Goal: Task Accomplishment & Management: Complete application form

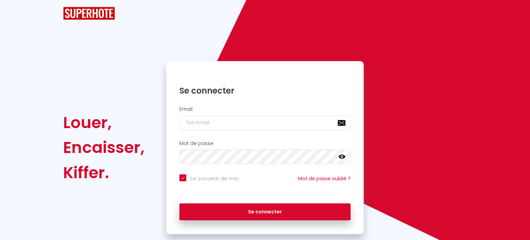
checkbox input "true"
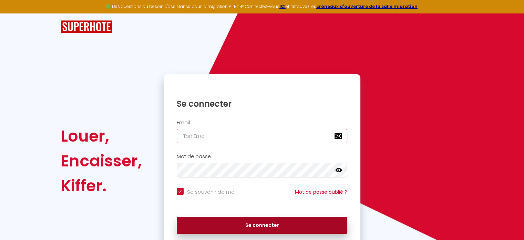
type input "[PERSON_NAME][EMAIL_ADDRESS][DOMAIN_NAME]"
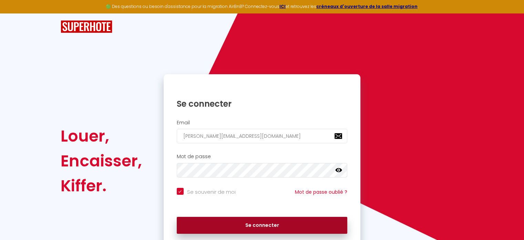
click at [254, 224] on button "Se connecter" at bounding box center [262, 225] width 171 height 17
checkbox input "true"
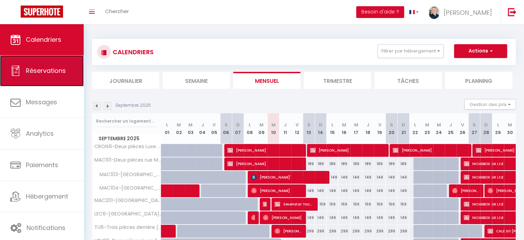
click at [51, 71] on span "Réservations" at bounding box center [46, 70] width 40 height 9
select select "not_cancelled"
select select
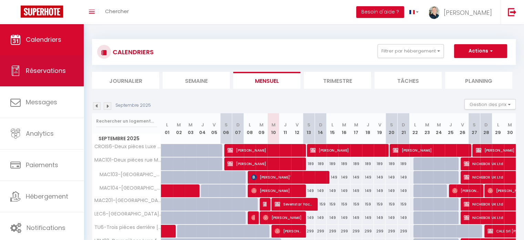
select select
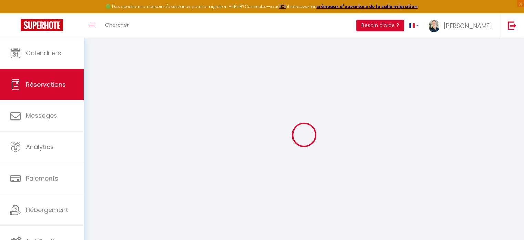
select select
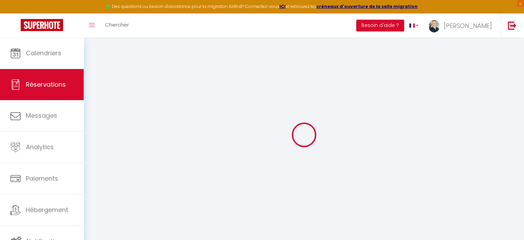
select select
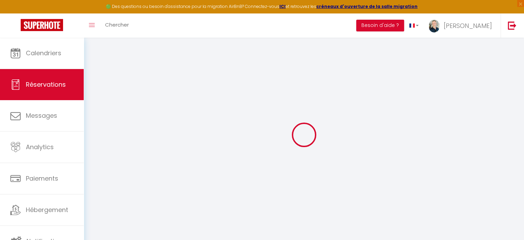
select select
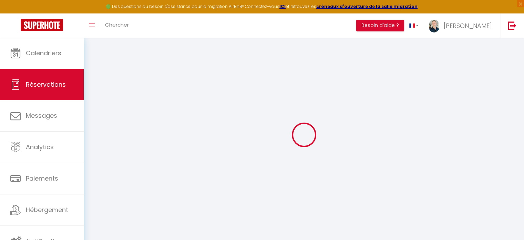
select select
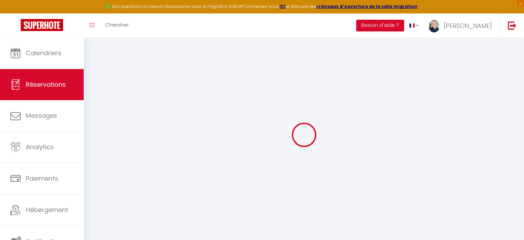
select select
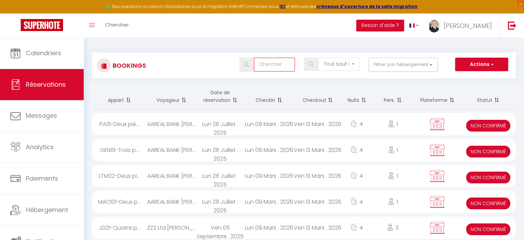
click at [262, 66] on input "text" at bounding box center [274, 65] width 41 height 14
type input "B"
select select
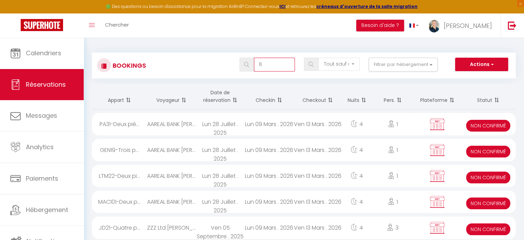
select select
type input "BV"
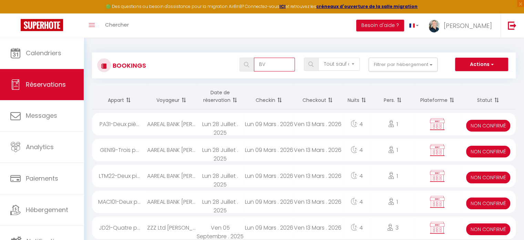
select select
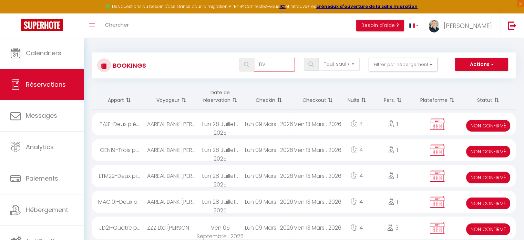
select select
type input "BVI"
select select
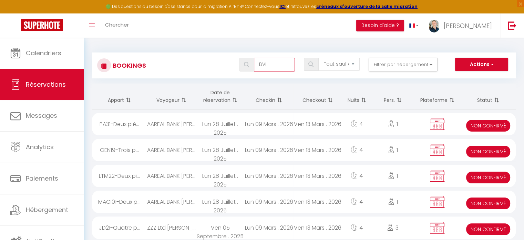
select select
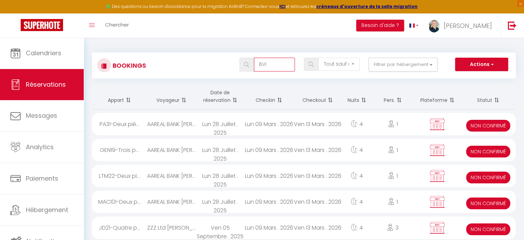
type input "BVI"
select select
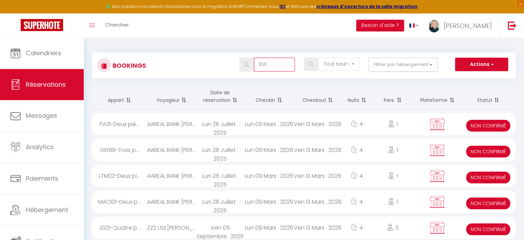
select select
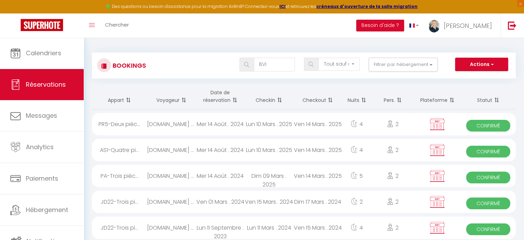
click at [302, 149] on div "Ven 14 Mars . 2025" at bounding box center [317, 150] width 49 height 22
select select "OK"
select select "KO"
select select "0"
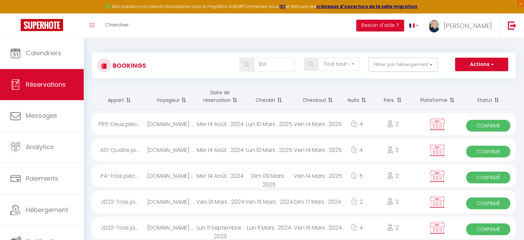
select select "0"
select select
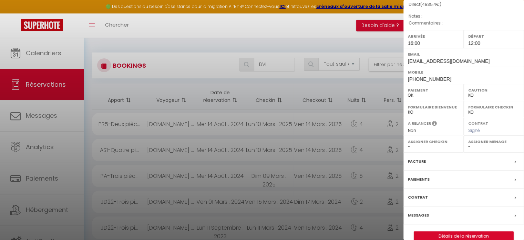
scroll to position [98, 0]
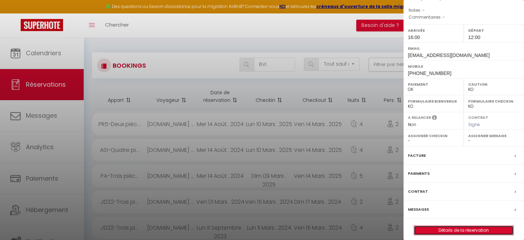
click at [460, 225] on link "Détails de la réservation" at bounding box center [463, 229] width 99 height 9
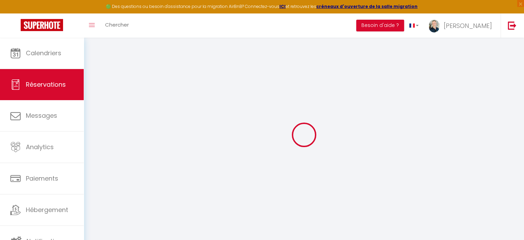
type input "[DOMAIN_NAME] nv"
type input "[PERSON_NAME]"
type input "[EMAIL_ADDRESS][DOMAIN_NAME]"
type input "[PHONE_NUMBER]"
type input "D-65189"
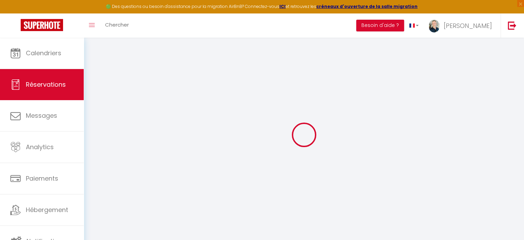
type input "[STREET_ADDRESS]"
type input "Kontich"
select select "BE"
select select "13955"
select select "1"
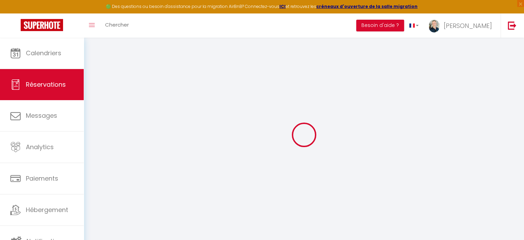
type input "Lun 10 Mars 2025"
select select
type input "Ven 14 Mars 2025"
select select
type input "2"
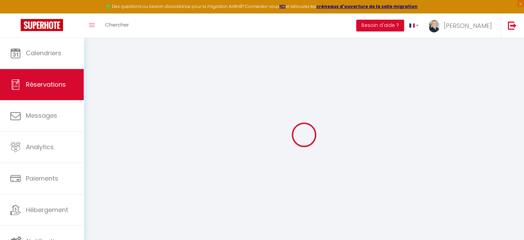
select select "12"
select select
type input "4800"
checkbox input "false"
type input "0"
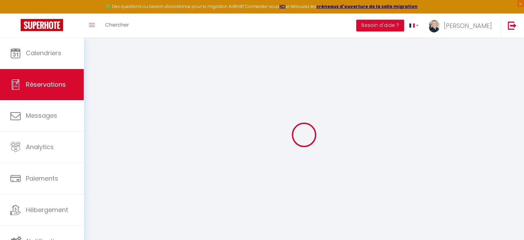
type input "0"
select select
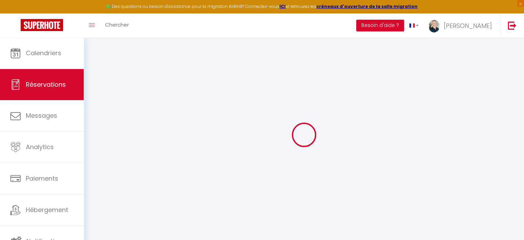
select select "14"
checkbox input "false"
select select
checkbox input "false"
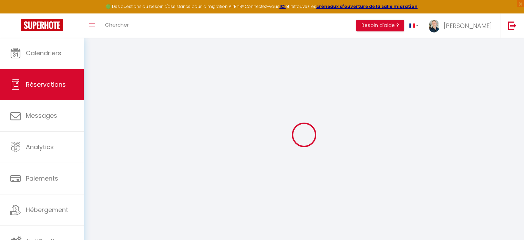
select select
checkbox input "false"
select select
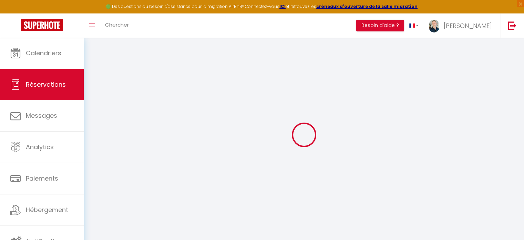
checkbox input "false"
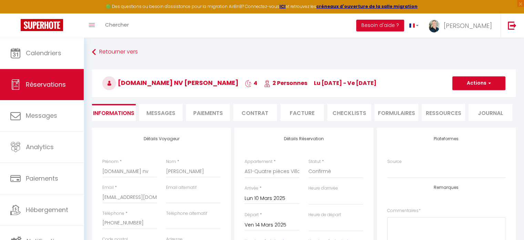
type input "35.4"
select select
checkbox input "false"
select select "16:00"
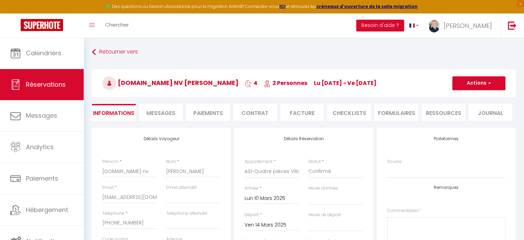
select select "12:00"
click at [295, 115] on li "Facture" at bounding box center [303, 112] width 44 height 17
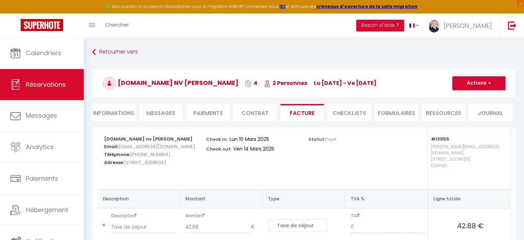
click at [491, 88] on button "Actions" at bounding box center [479, 83] width 53 height 14
click at [119, 110] on li "Informations" at bounding box center [114, 112] width 44 height 17
select select "0"
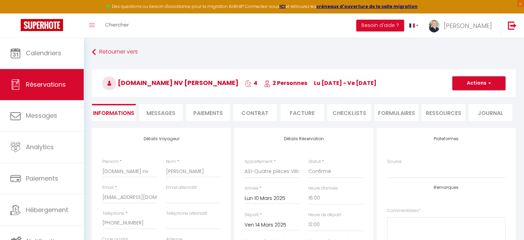
click at [492, 86] on button "Actions" at bounding box center [479, 83] width 53 height 14
click at [464, 107] on link "Dupliquer" at bounding box center [472, 107] width 54 height 9
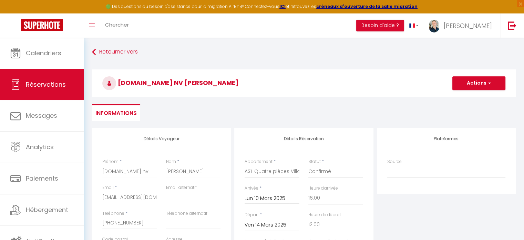
type input "0"
select select
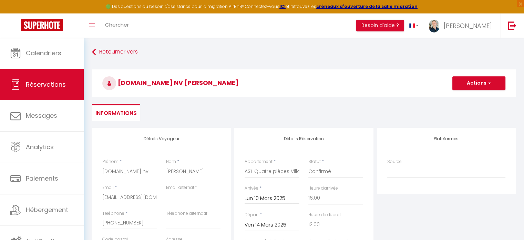
checkbox input "false"
click at [323, 172] on select "Confirmé Non Confirmé [PERSON_NAME] par le voyageur No Show Request" at bounding box center [336, 171] width 55 height 13
select select "2"
click at [309, 165] on select "Confirmé Non Confirmé [PERSON_NAME] par le voyageur No Show Request" at bounding box center [336, 171] width 55 height 13
select select
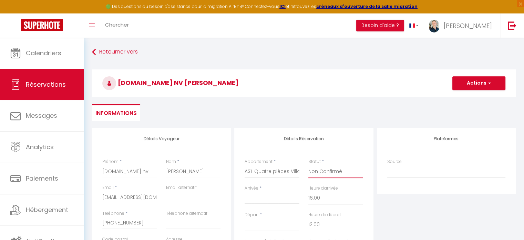
select select
checkbox input "false"
click at [209, 170] on input "[PERSON_NAME]" at bounding box center [193, 171] width 55 height 12
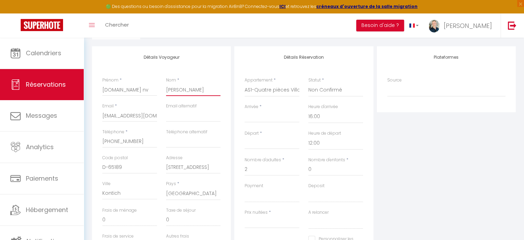
scroll to position [86, 0]
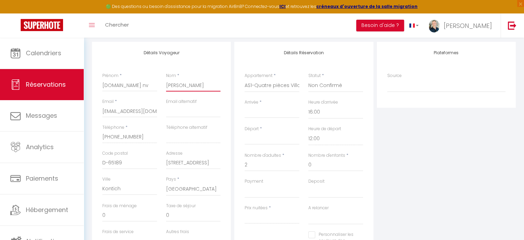
drag, startPoint x: 208, startPoint y: 85, endPoint x: 163, endPoint y: 85, distance: 44.8
click at [163, 85] on div "Nom * [PERSON_NAME]" at bounding box center [194, 85] width 64 height 26
type input "L"
select select
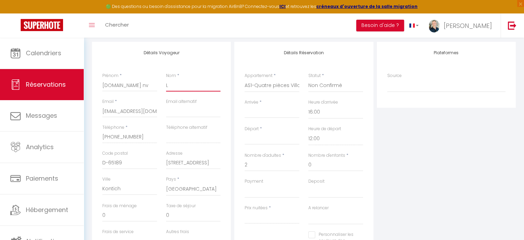
select select
checkbox input "false"
type input "LU"
select select
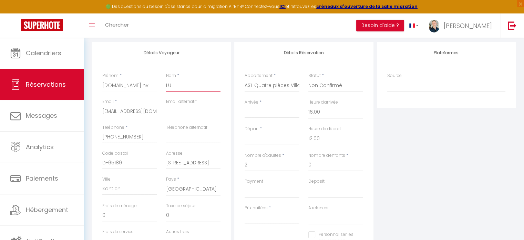
select select
checkbox input "false"
type input "LUd"
select select
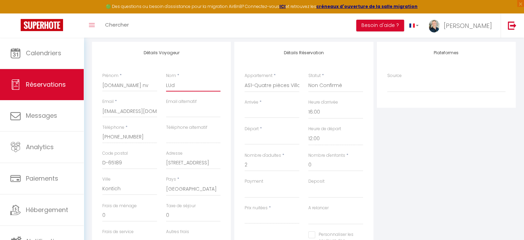
select select
checkbox input "false"
type input "LUdi"
select select
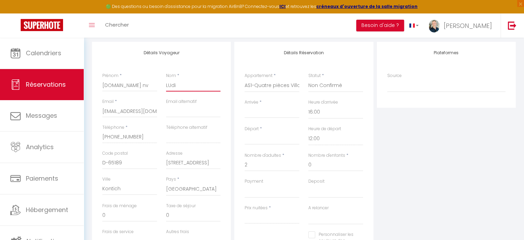
select select
checkbox input "false"
type input "LUd"
select select
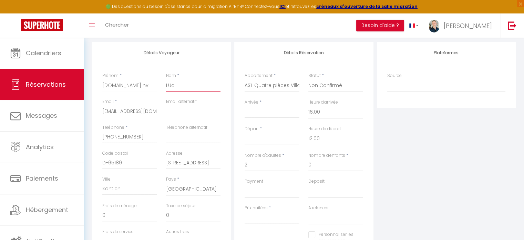
select select
checkbox input "false"
type input "LU"
select select
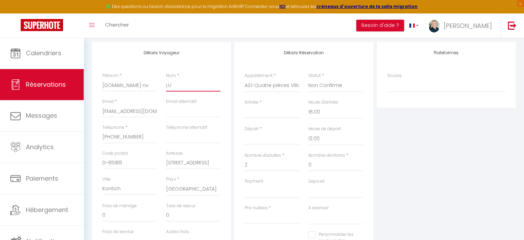
select select
checkbox input "false"
type input "L"
select select
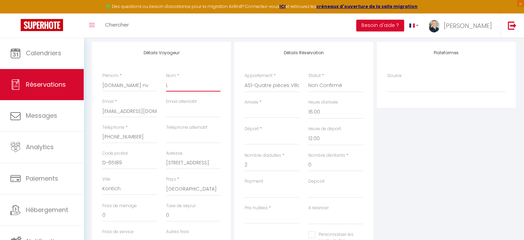
select select
checkbox input "false"
type input "Lu"
select select
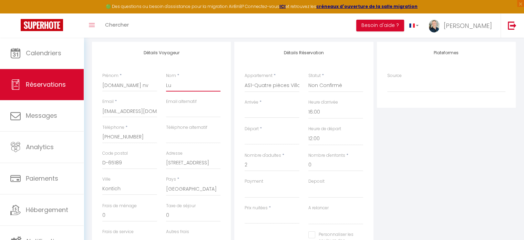
select select
checkbox input "false"
type input "Lud"
select select
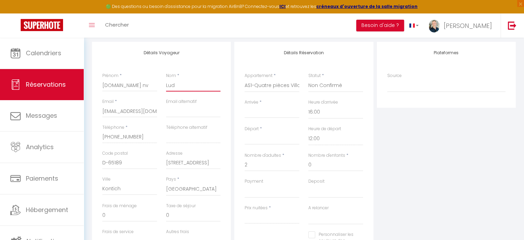
select select
checkbox input "false"
type input "Ludi"
select select
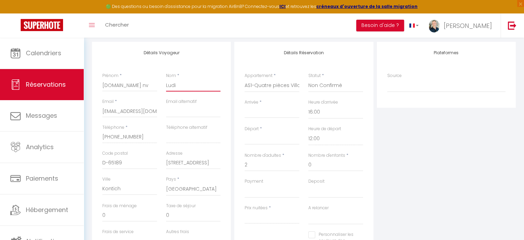
select select
checkbox input "false"
type input "Ludiv"
select select
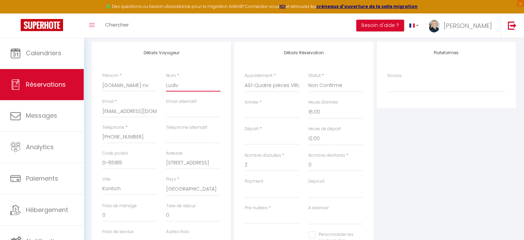
select select
checkbox input "false"
type input "Ludivi"
select select
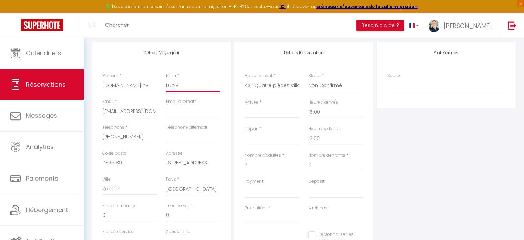
select select
checkbox input "false"
type input "Ludivin"
select select
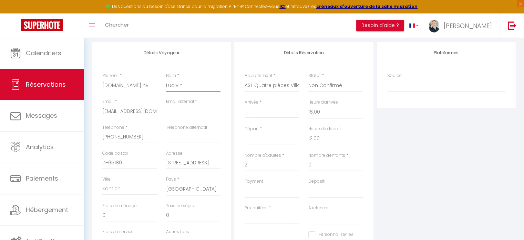
select select
checkbox input "false"
type input "Ludivine"
select select
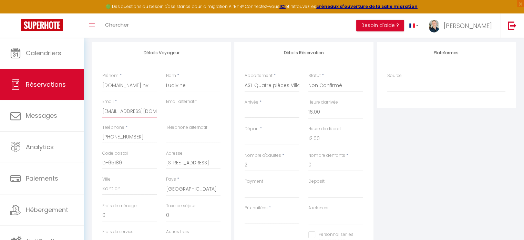
click at [118, 109] on input "[EMAIL_ADDRESS][DOMAIN_NAME]" at bounding box center [129, 111] width 55 height 12
click at [119, 110] on input "[EMAIL_ADDRESS][DOMAIN_NAME]" at bounding box center [129, 111] width 55 height 12
click at [210, 84] on input "Ludivine" at bounding box center [193, 85] width 55 height 12
click at [259, 113] on input "Arrivée" at bounding box center [272, 112] width 55 height 9
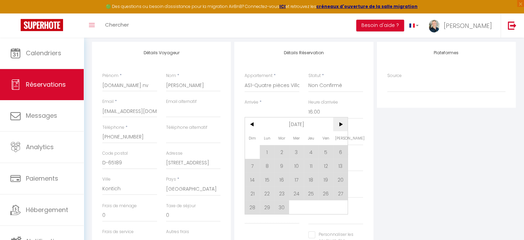
click at [337, 123] on span ">" at bounding box center [340, 124] width 15 height 14
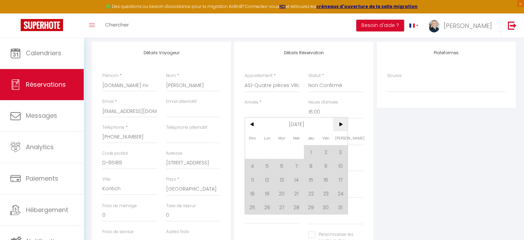
click at [337, 123] on span ">" at bounding box center [340, 124] width 15 height 14
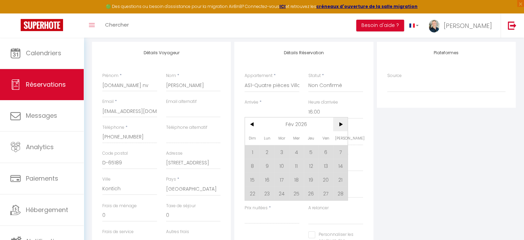
click at [338, 123] on span ">" at bounding box center [340, 124] width 15 height 14
click at [266, 164] on span "9" at bounding box center [267, 166] width 15 height 14
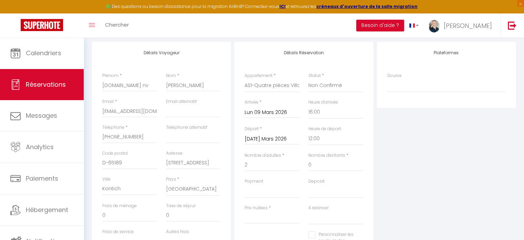
click at [268, 140] on input "[DATE] Mars 2026" at bounding box center [272, 138] width 55 height 9
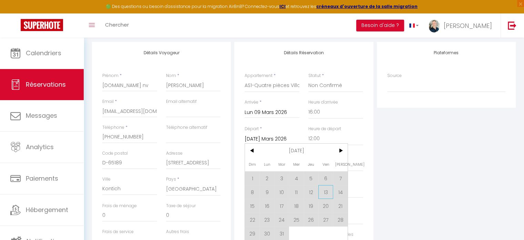
click at [327, 188] on span "13" at bounding box center [326, 192] width 15 height 14
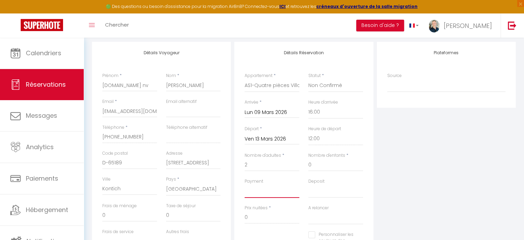
click at [266, 194] on select "OK KO" at bounding box center [272, 190] width 55 height 13
click at [245, 184] on select "OK KO" at bounding box center [272, 190] width 55 height 13
click at [335, 197] on select "OK KO" at bounding box center [336, 190] width 55 height 13
click at [309, 184] on select "OK KO" at bounding box center [336, 190] width 55 height 13
click at [317, 218] on select "Oui Non" at bounding box center [336, 217] width 55 height 13
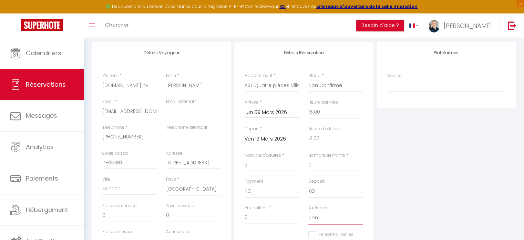
click at [309, 211] on select "Oui Non" at bounding box center [336, 217] width 55 height 13
click at [247, 219] on input "0" at bounding box center [272, 217] width 55 height 12
click at [203, 215] on input "0" at bounding box center [193, 215] width 55 height 12
click at [385, 175] on div "Plateformes Source Direct [DOMAIN_NAME] [DOMAIN_NAME] Chalet montagne Expedia G…" at bounding box center [446, 165] width 142 height 247
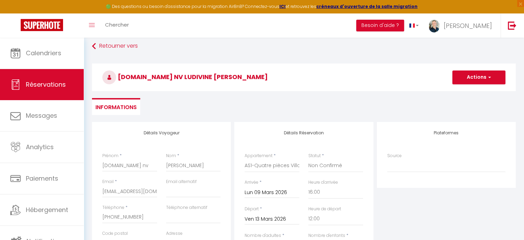
scroll to position [5, 0]
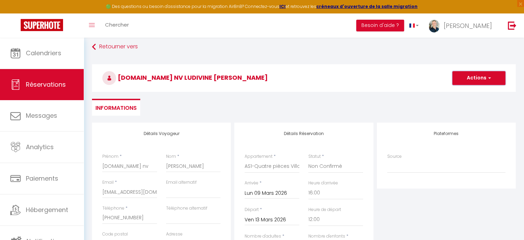
click at [490, 76] on span "button" at bounding box center [489, 78] width 4 height 6
click at [464, 97] on ul "Enregistrer" at bounding box center [472, 93] width 55 height 13
click at [475, 84] on button "Actions" at bounding box center [479, 78] width 53 height 14
click at [469, 96] on link "Enregistrer" at bounding box center [472, 93] width 54 height 9
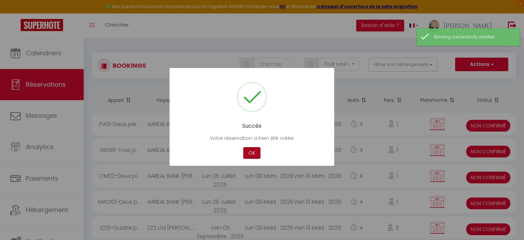
click at [253, 154] on button "OK" at bounding box center [251, 153] width 17 height 12
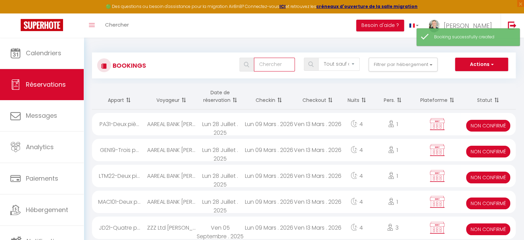
click at [288, 69] on input "text" at bounding box center [274, 65] width 41 height 14
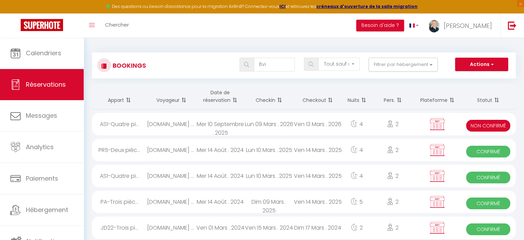
click at [235, 126] on div "Mer 10 Septembre . 2025" at bounding box center [220, 124] width 49 height 22
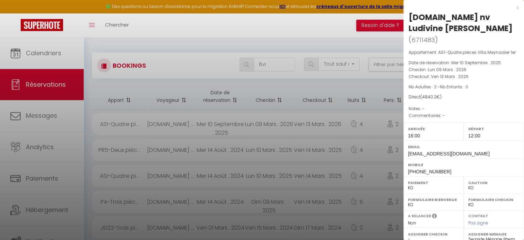
click at [227, 174] on div at bounding box center [262, 120] width 524 height 240
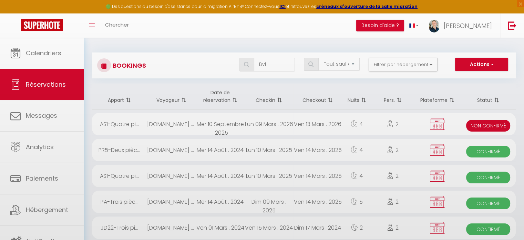
click at [227, 174] on body "🟢 Des questions ou besoin d'assistance pour la migration AirBnB? Connectez-vous…" at bounding box center [262, 235] width 524 height 395
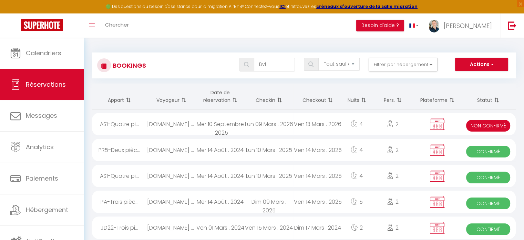
click at [227, 174] on div "Mer 14 Août . 2024" at bounding box center [220, 175] width 49 height 22
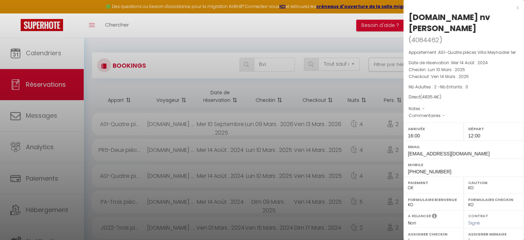
click at [268, 127] on div at bounding box center [262, 120] width 524 height 240
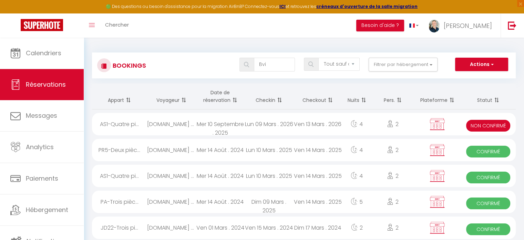
click at [268, 127] on body "🟢 Des questions ou besoin d'assistance pour la migration AirBnB? Connectez-vous…" at bounding box center [262, 235] width 524 height 395
click at [245, 122] on div "Lun 09 Mars . 2026" at bounding box center [269, 124] width 49 height 22
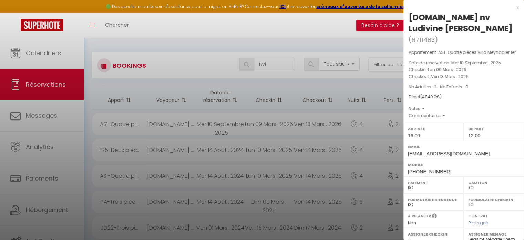
click at [273, 124] on div at bounding box center [262, 120] width 524 height 240
